Goal: Transaction & Acquisition: Obtain resource

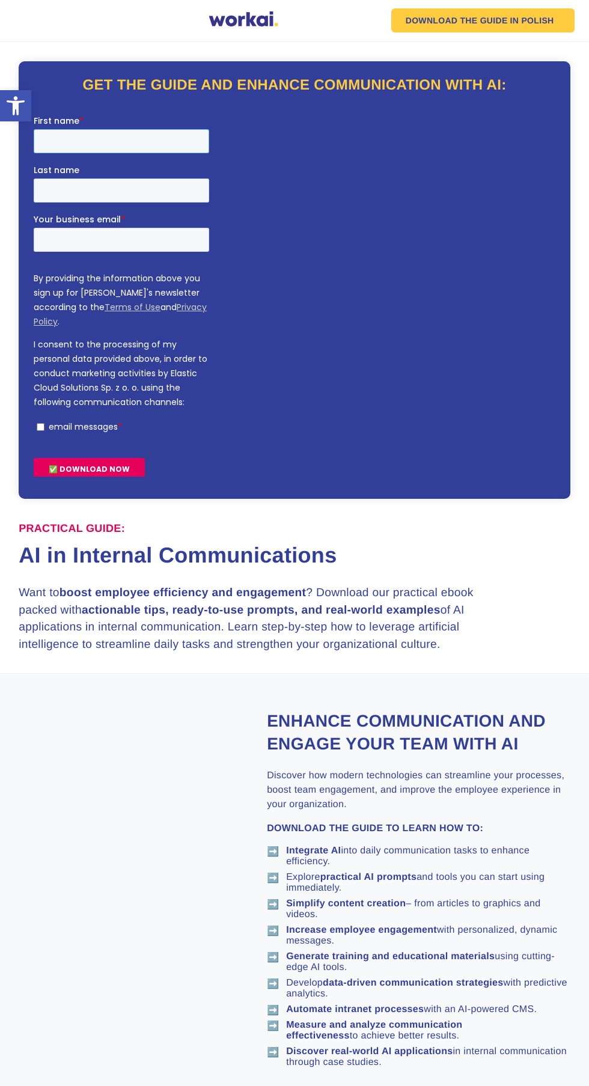
click at [70, 141] on input "First name *" at bounding box center [122, 141] width 176 height 24
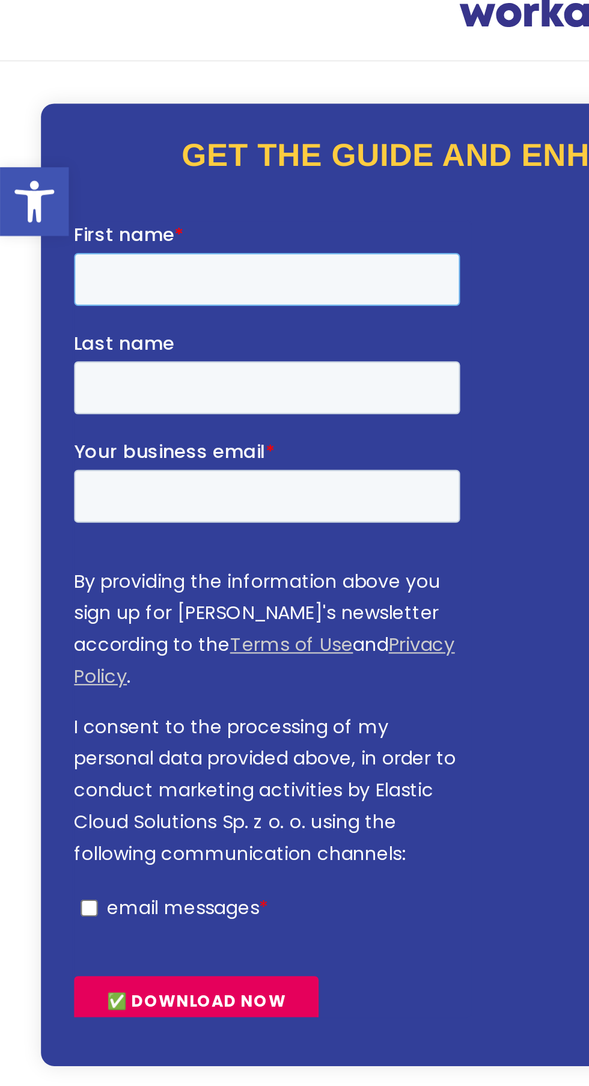
type input "[PERSON_NAME]"
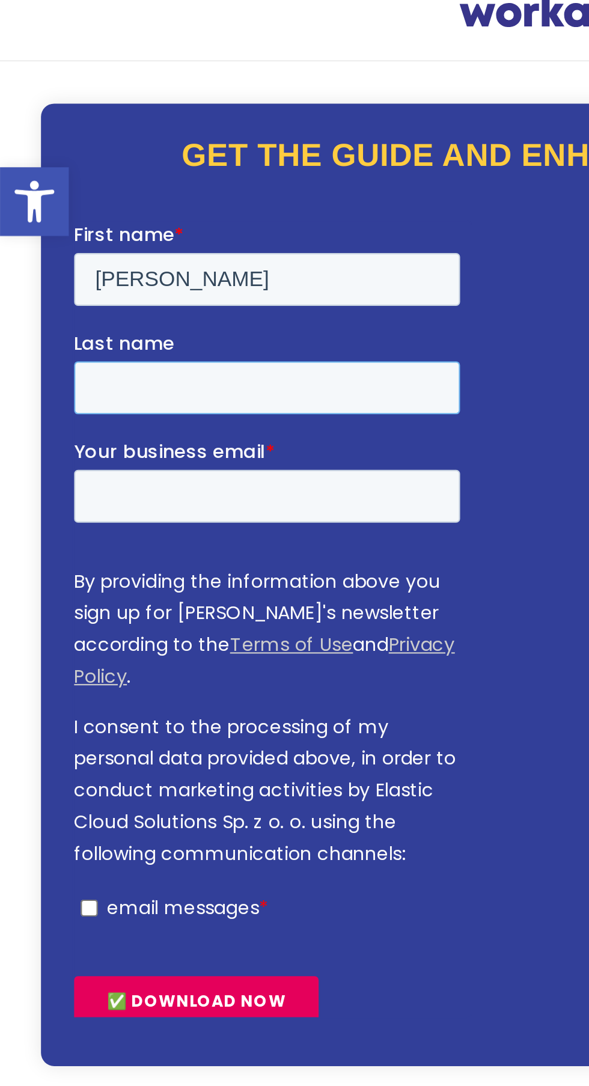
click at [107, 296] on input "Last name" at bounding box center [162, 298] width 176 height 24
type input "Shoukat"
click at [106, 345] on input "Your business email *" at bounding box center [162, 347] width 176 height 24
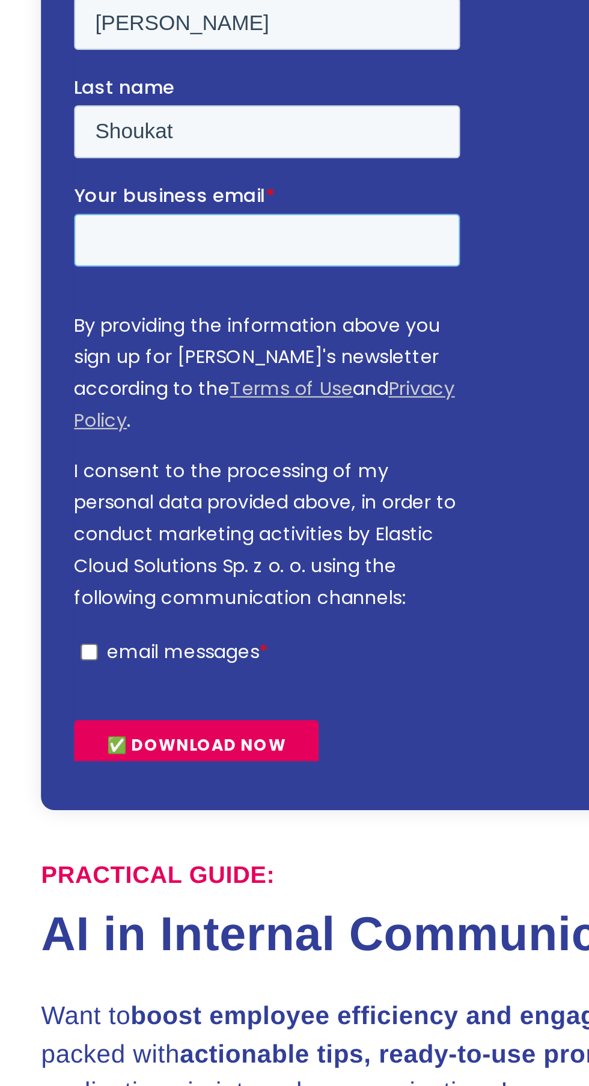
type input "shazadjutt644@gmail.com"
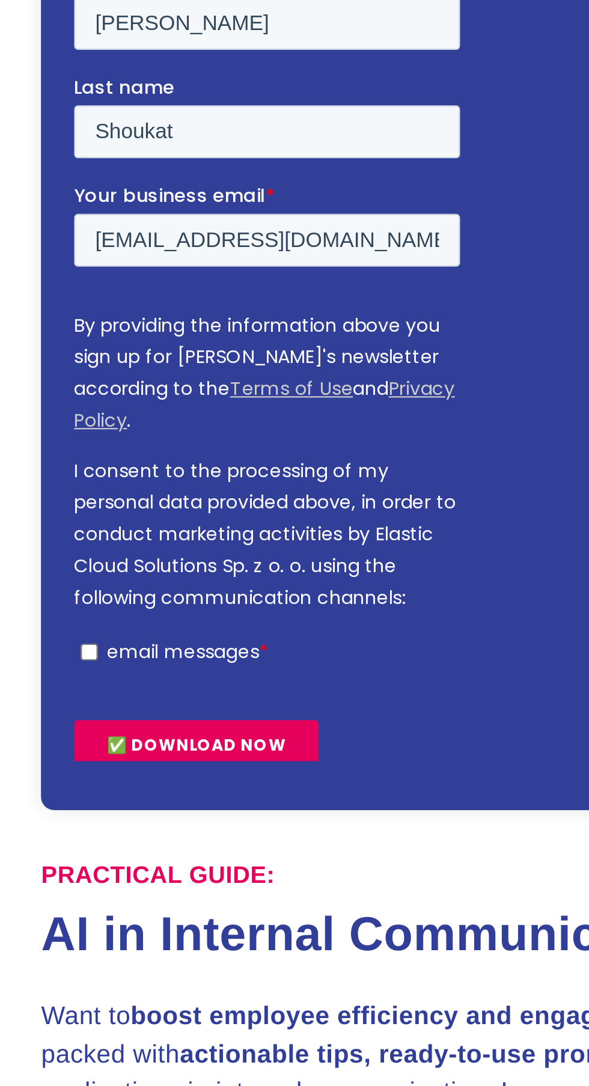
click at [81, 274] on input "email messages *" at bounding box center [81, 278] width 8 height 8
checkbox input "true"
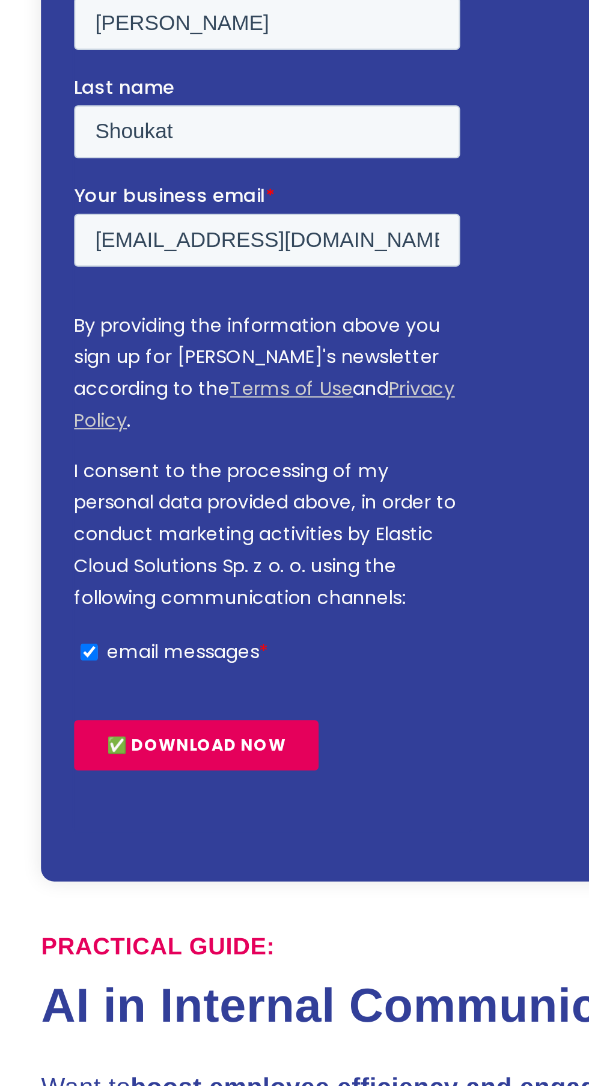
scroll to position [32, 0]
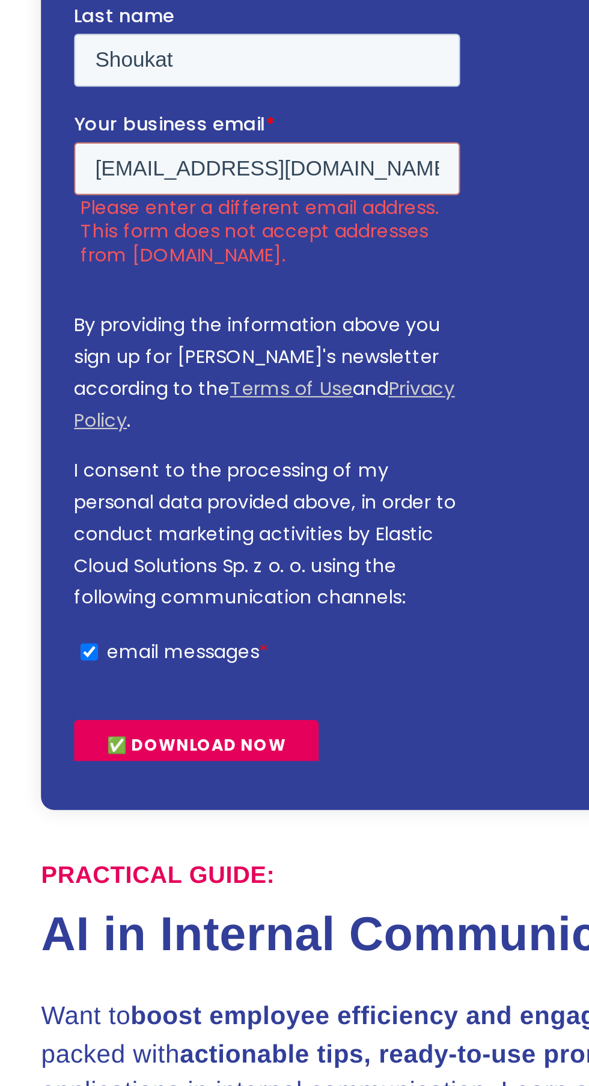
click at [109, 270] on input "✅ DOWNLOAD NOW" at bounding box center [129, 281] width 111 height 23
click at [123, 270] on input "✅ DOWNLOAD NOW" at bounding box center [129, 281] width 111 height 23
click at [215, 22] on input "shazadjutt644@gmail.com" at bounding box center [162, 19] width 176 height 24
type input "shahzadjutt644@hotmail.com"
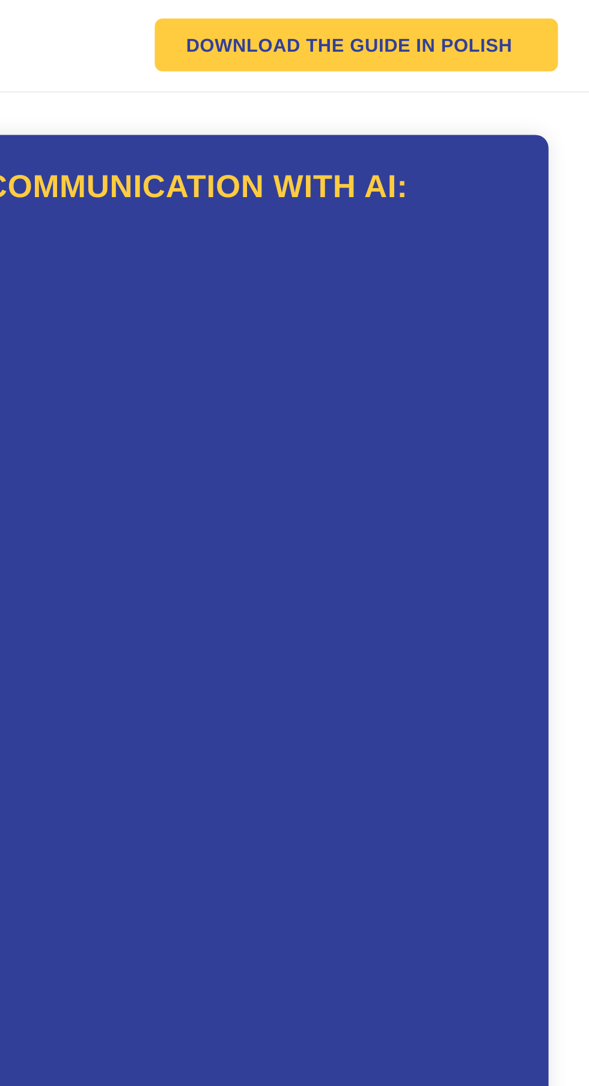
scroll to position [0, 0]
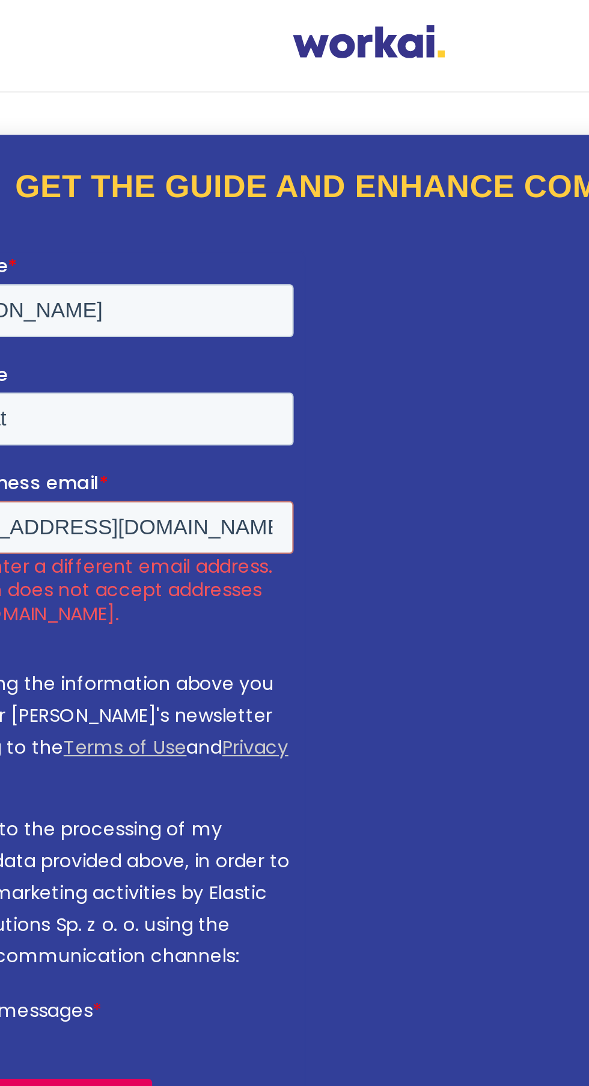
click at [251, 29] on div "Why Workai? back Why Workai? Intranet ROI calculator Security Products back Wor…" at bounding box center [295, 20] width 560 height 24
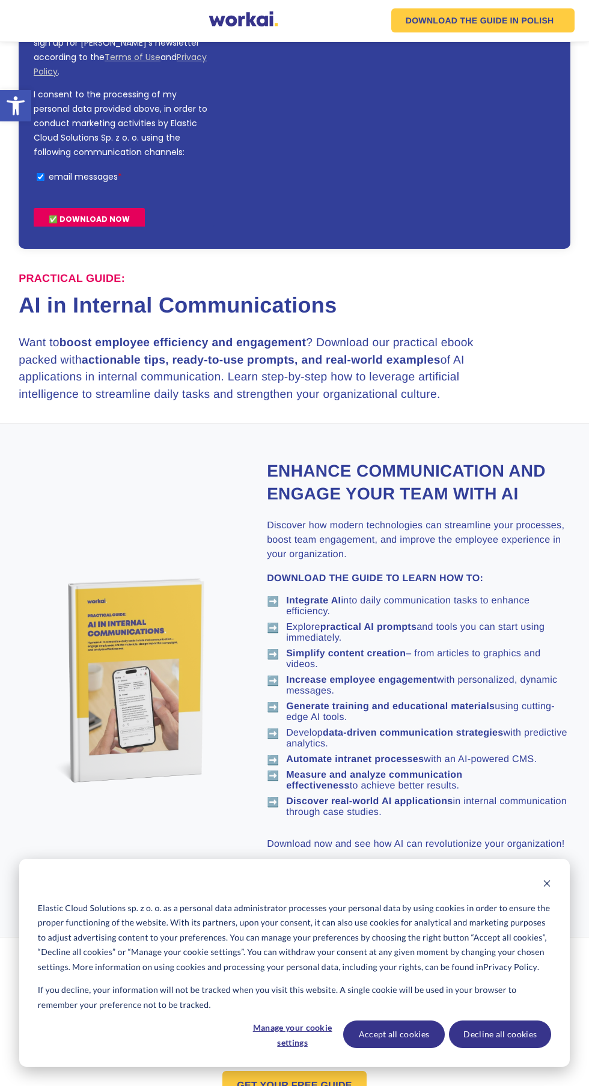
scroll to position [283, 0]
click at [311, 895] on link "GET YOUR FREE GUIDE" at bounding box center [339, 886] width 144 height 30
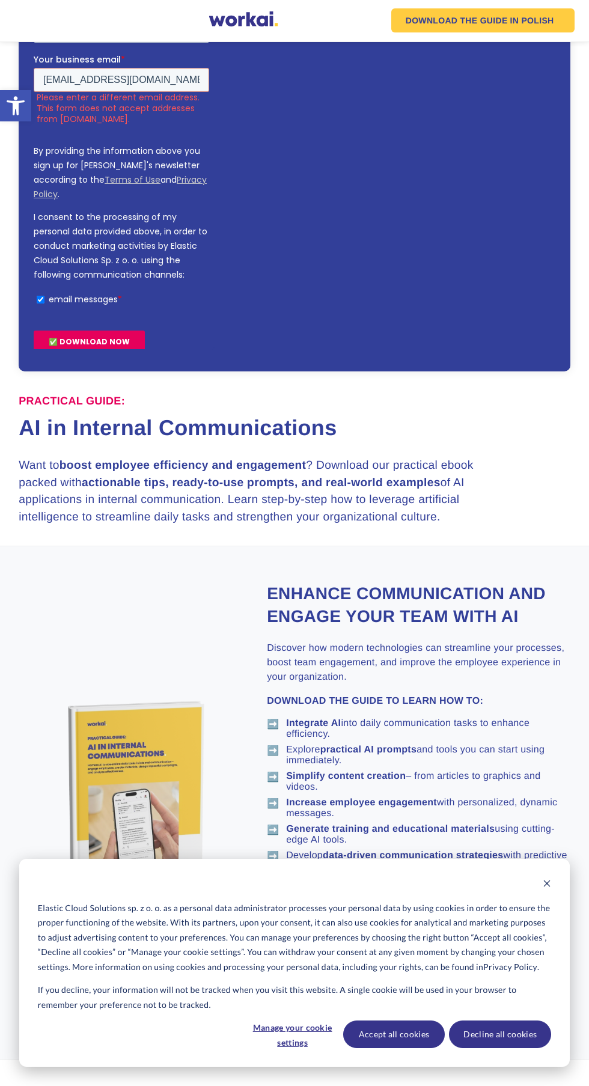
scroll to position [283, 0]
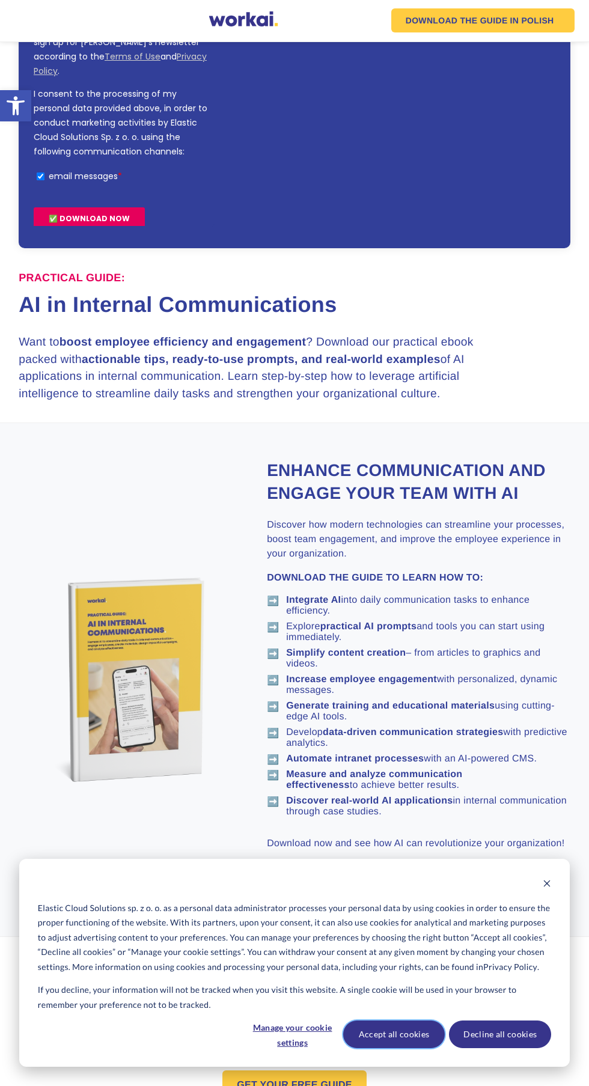
click at [381, 1049] on button "Accept all cookies" at bounding box center [394, 1035] width 102 height 28
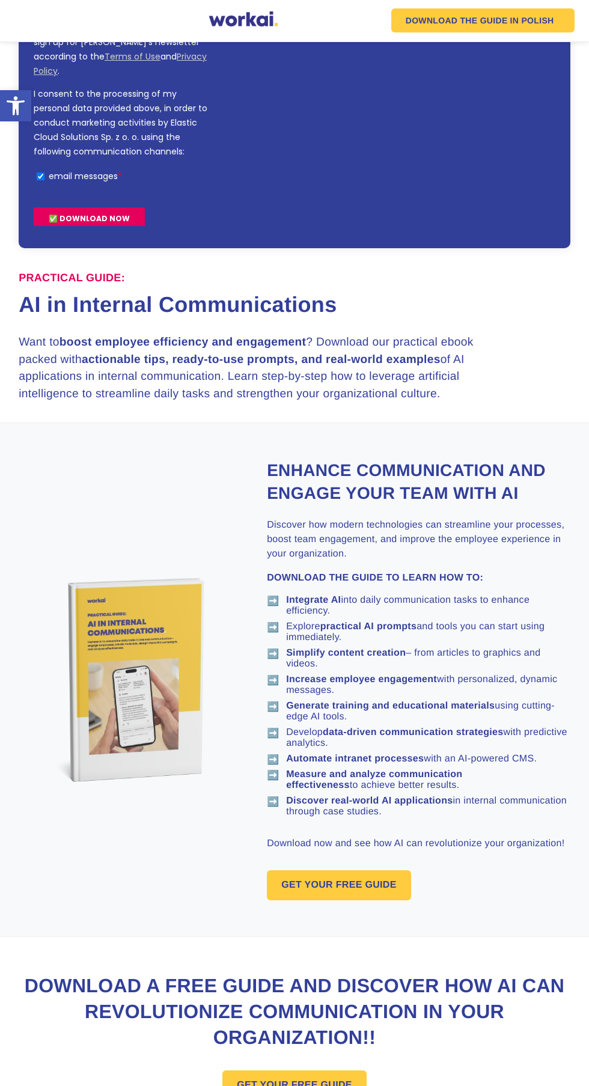
click at [268, 1086] on link "GET YOUR FREE GUIDE" at bounding box center [294, 1086] width 144 height 30
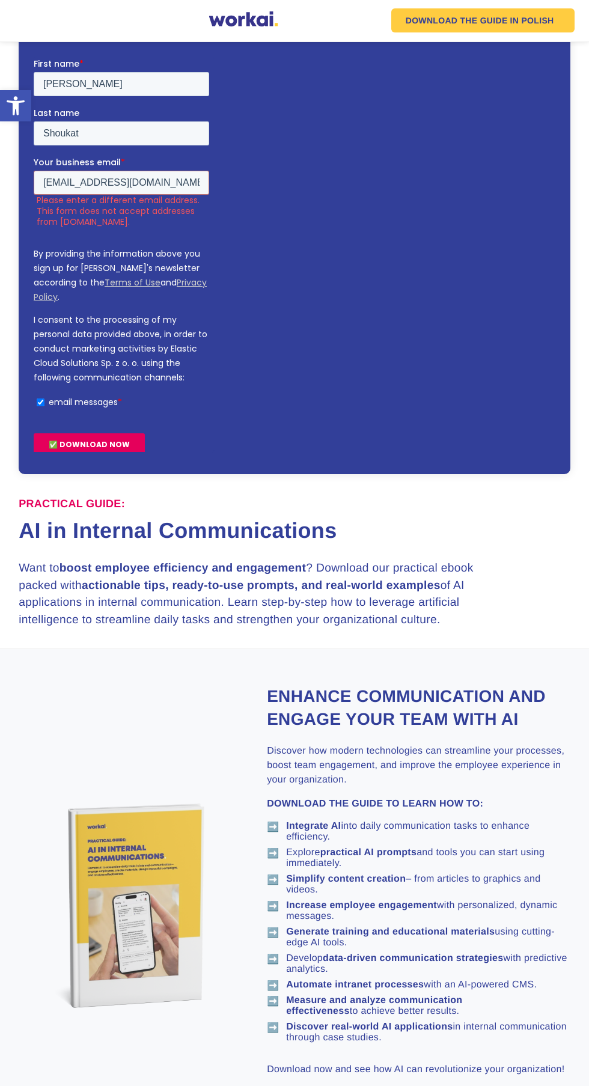
scroll to position [51, 0]
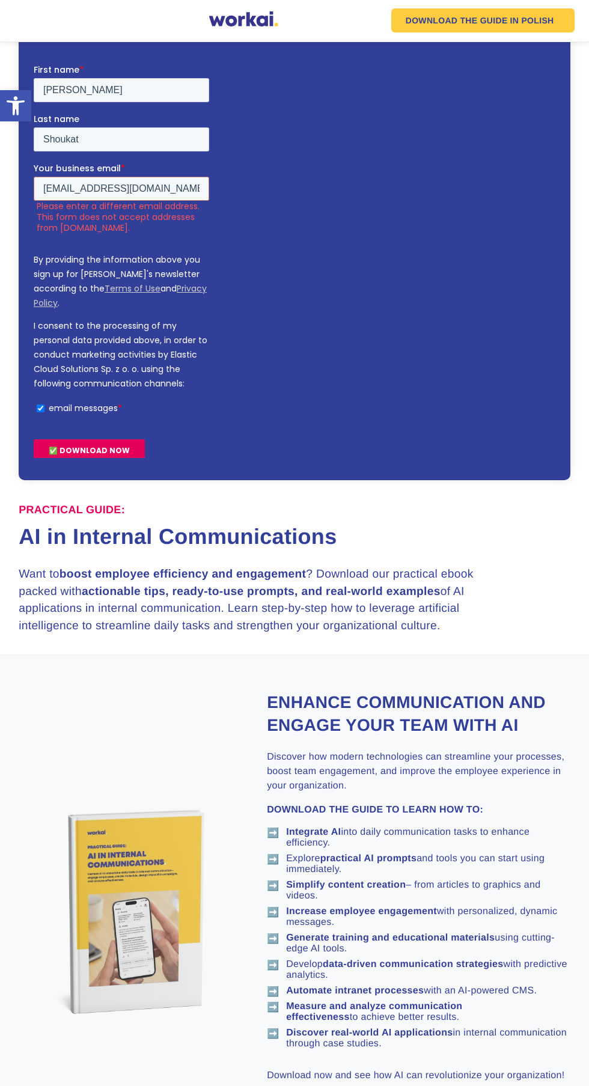
click at [75, 896] on img at bounding box center [129, 912] width 150 height 204
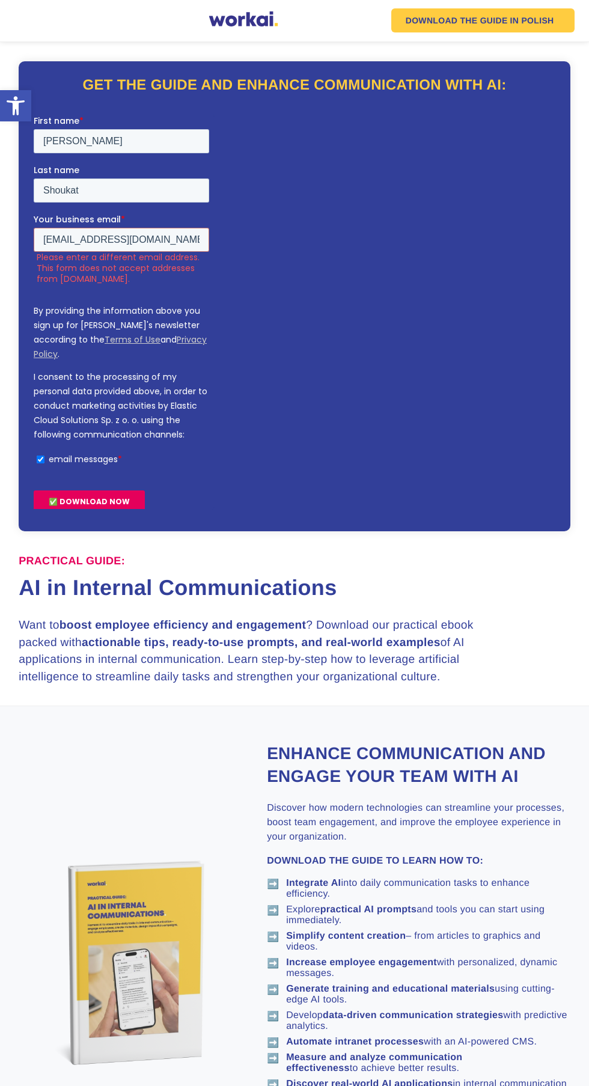
scroll to position [76, 0]
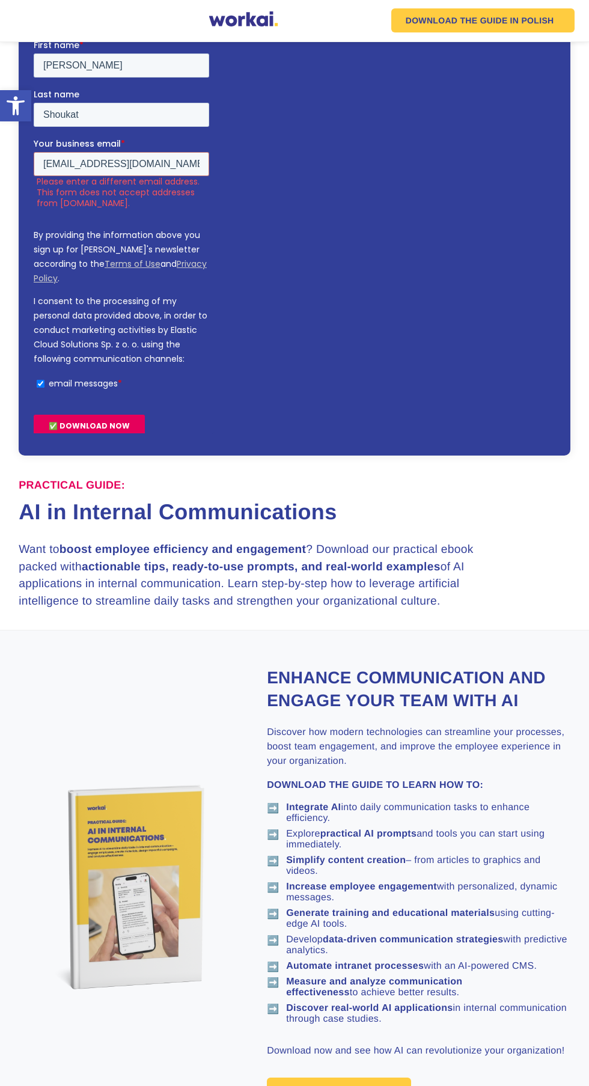
scroll to position [283, 0]
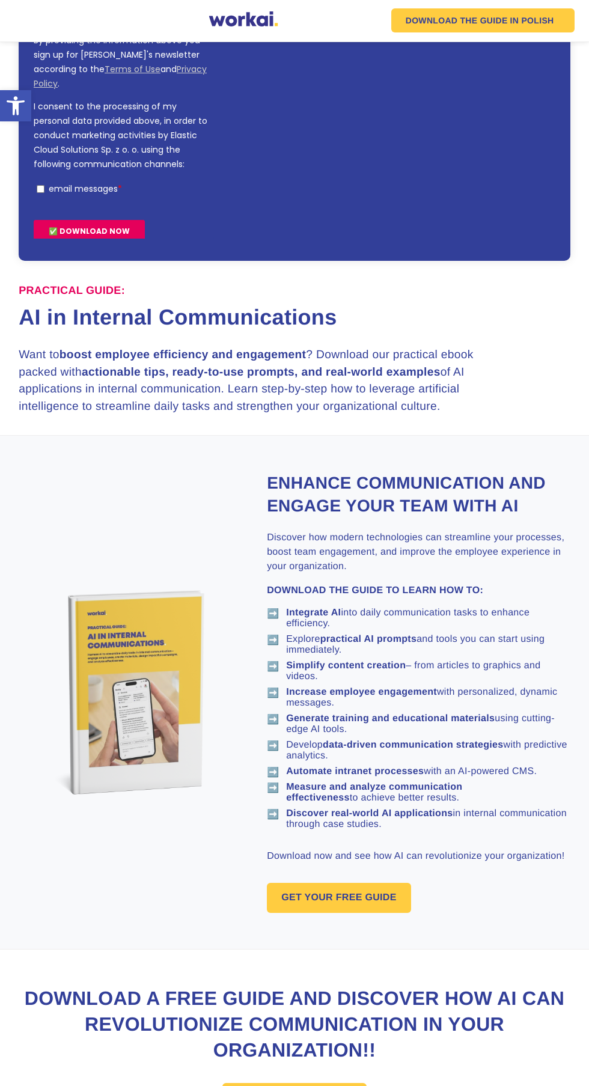
scroll to position [251, 0]
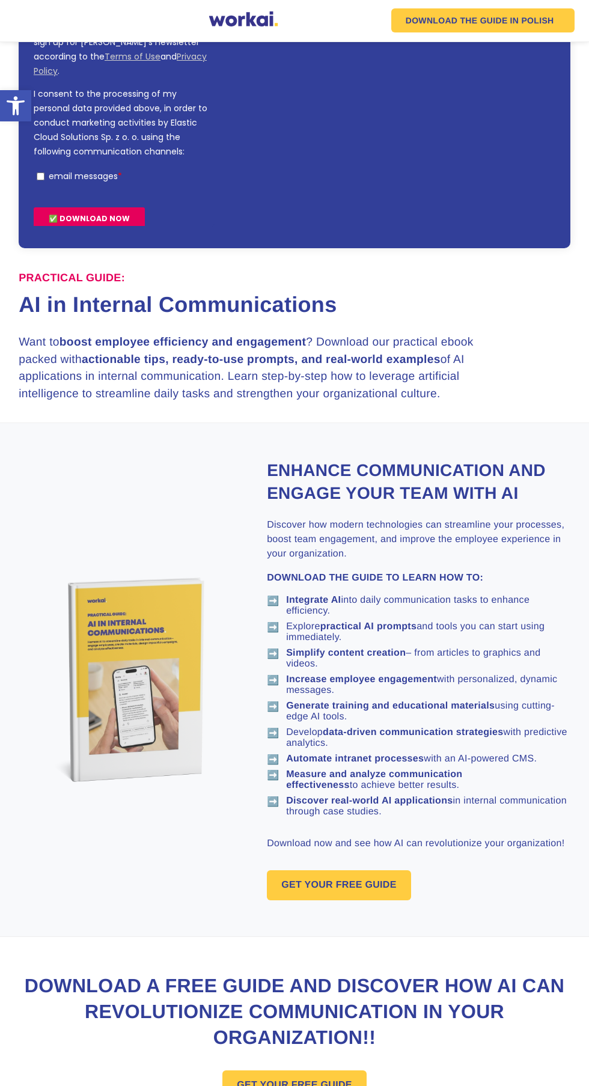
click at [327, 896] on link "GET YOUR FREE GUIDE" at bounding box center [339, 886] width 144 height 30
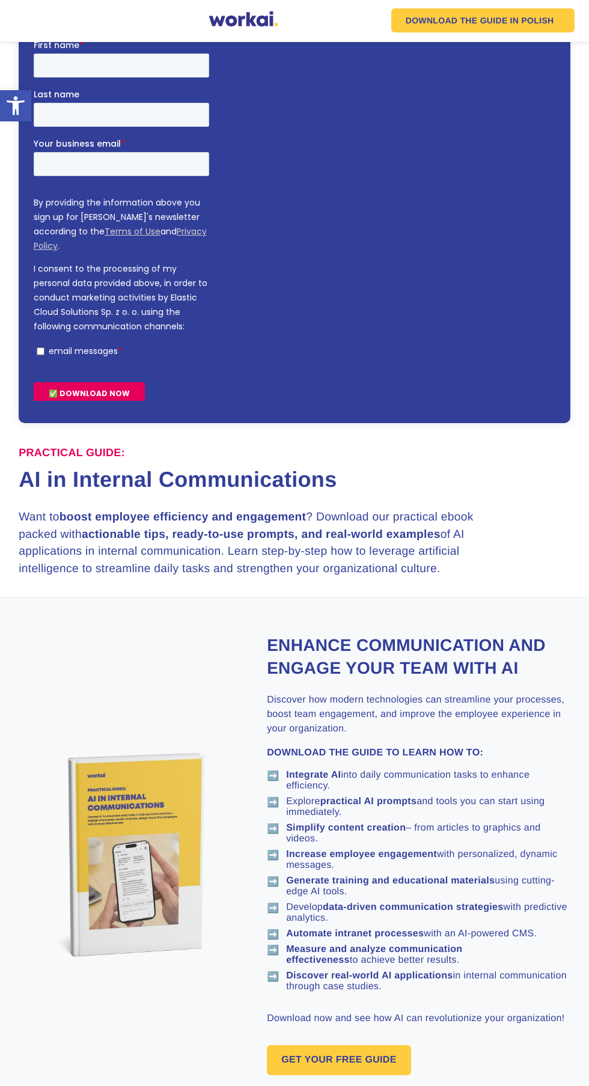
scroll to position [251, 0]
